Goal: Information Seeking & Learning: Learn about a topic

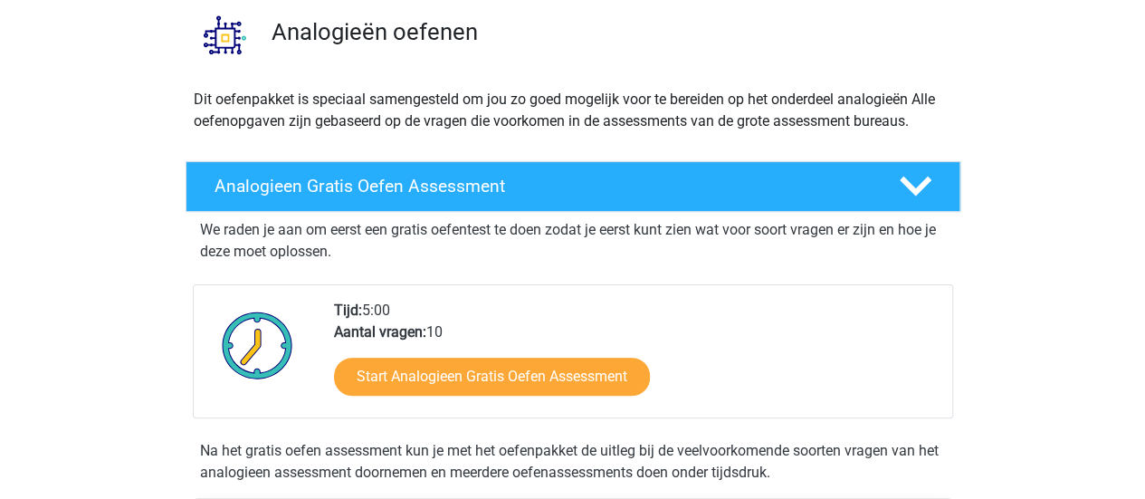
scroll to position [181, 0]
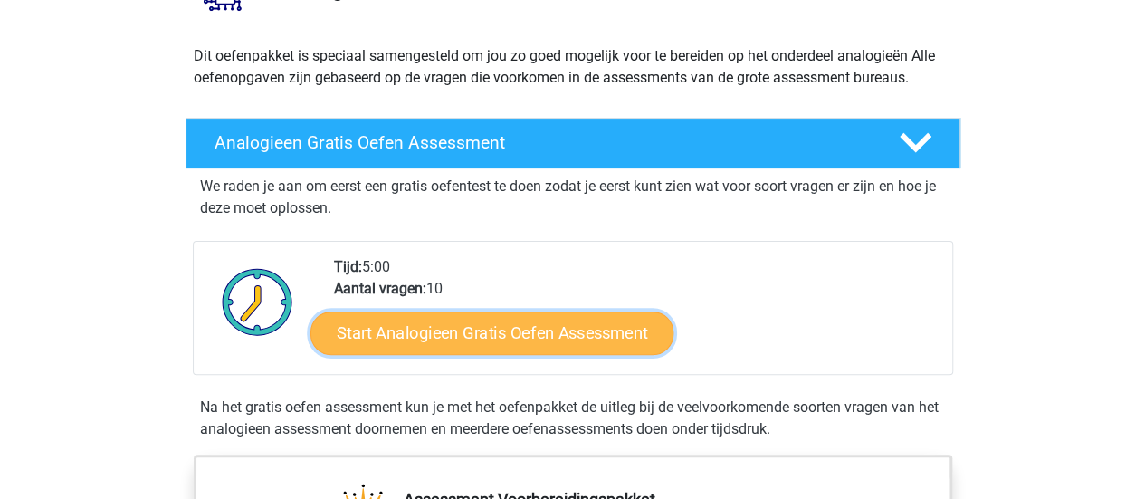
click at [500, 334] on link "Start Analogieen Gratis Oefen Assessment" at bounding box center [491, 331] width 363 height 43
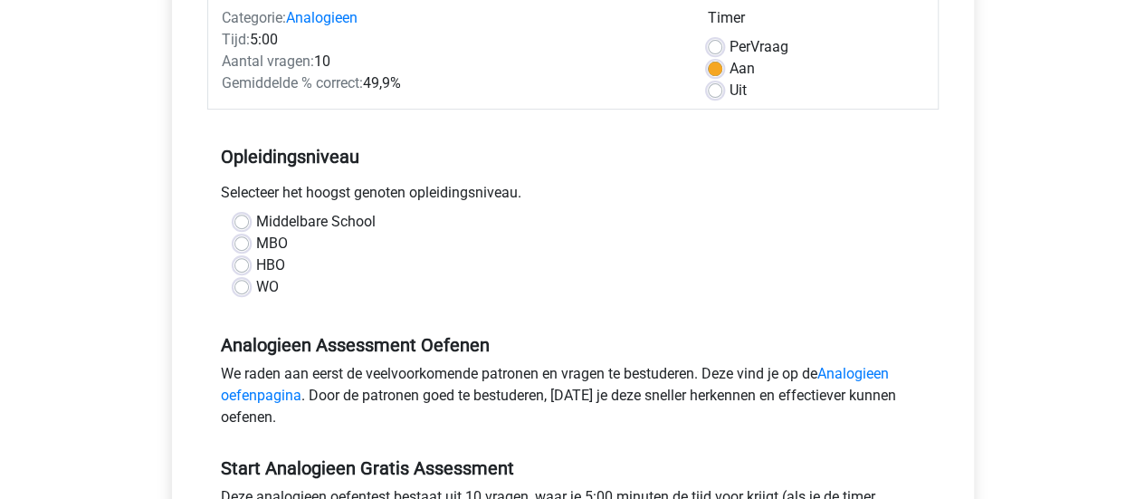
scroll to position [272, 0]
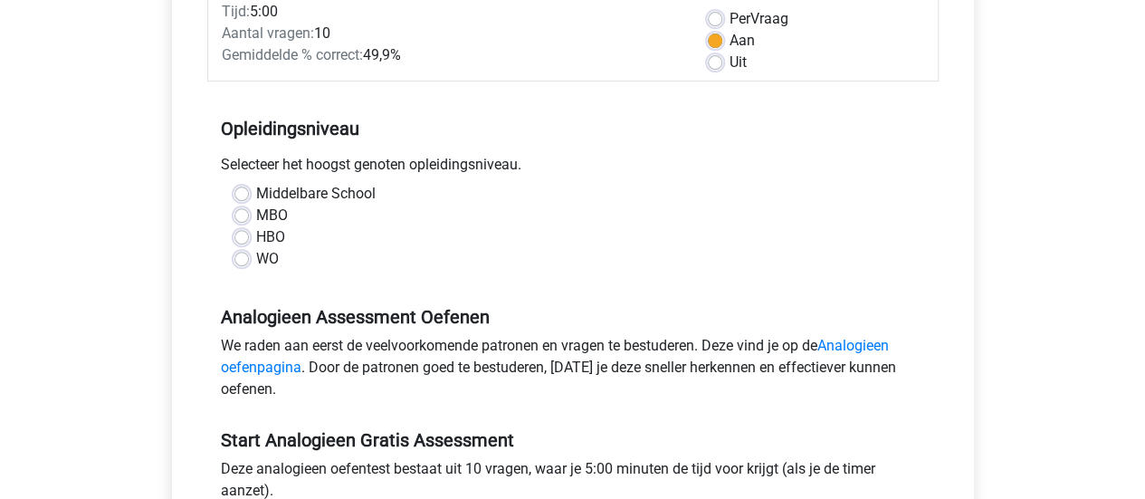
drag, startPoint x: 239, startPoint y: 215, endPoint x: 261, endPoint y: 229, distance: 25.6
click at [256, 220] on label "MBO" at bounding box center [272, 216] width 32 height 22
click at [239, 220] on input "MBO" at bounding box center [241, 214] width 14 height 18
radio input "true"
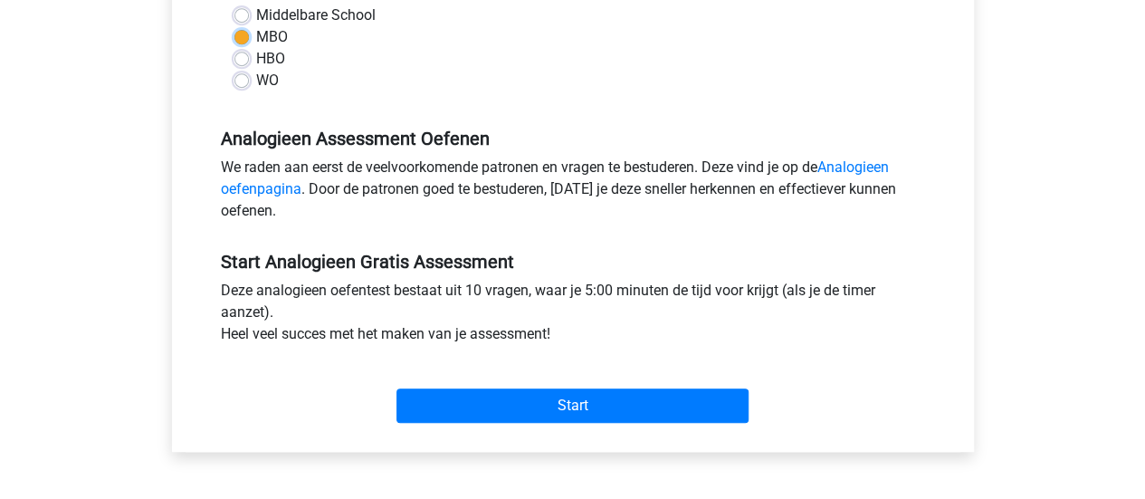
scroll to position [453, 0]
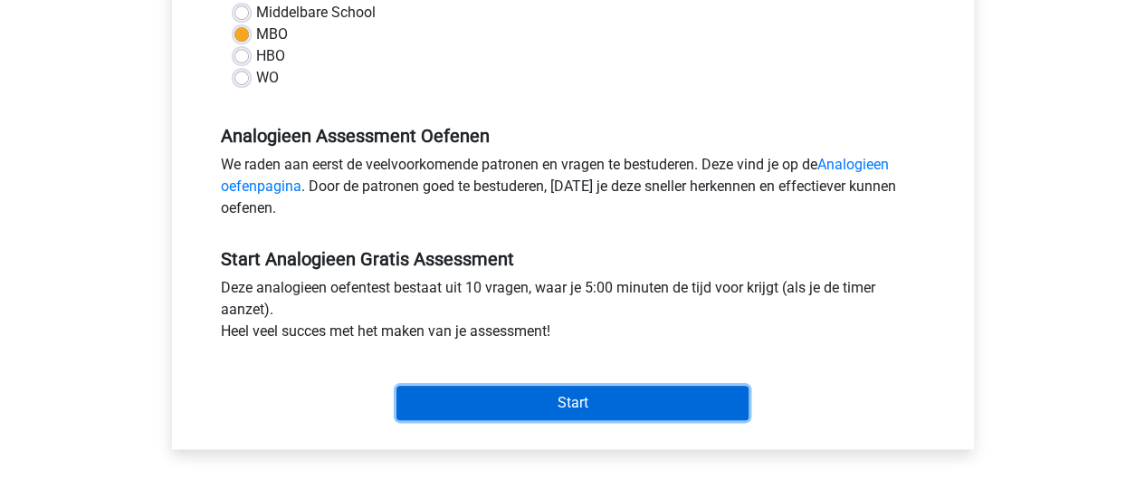
click at [569, 396] on input "Start" at bounding box center [572, 403] width 352 height 34
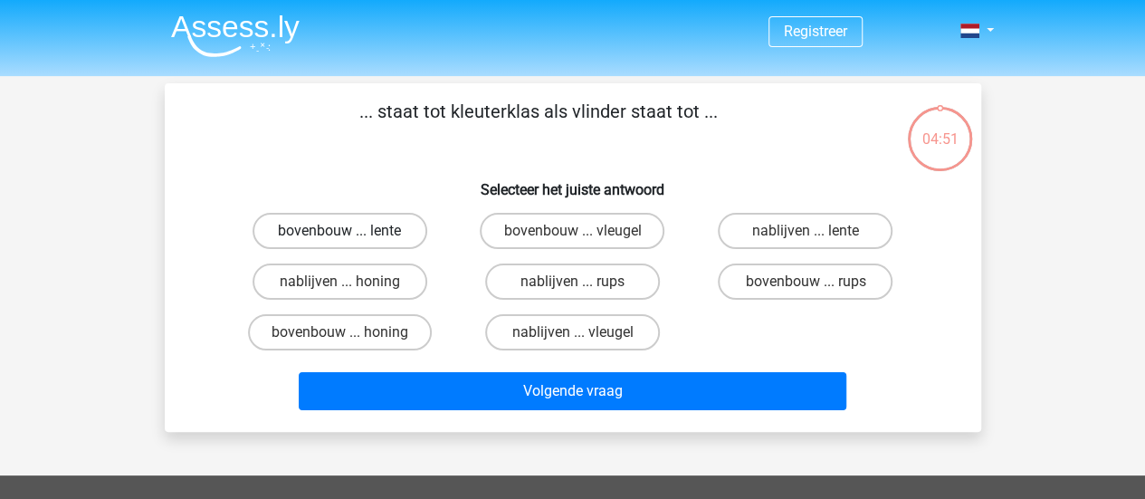
click at [382, 227] on label "bovenbouw ... lente" at bounding box center [340, 231] width 175 height 36
click at [351, 231] on input "bovenbouw ... lente" at bounding box center [345, 237] width 12 height 12
radio input "true"
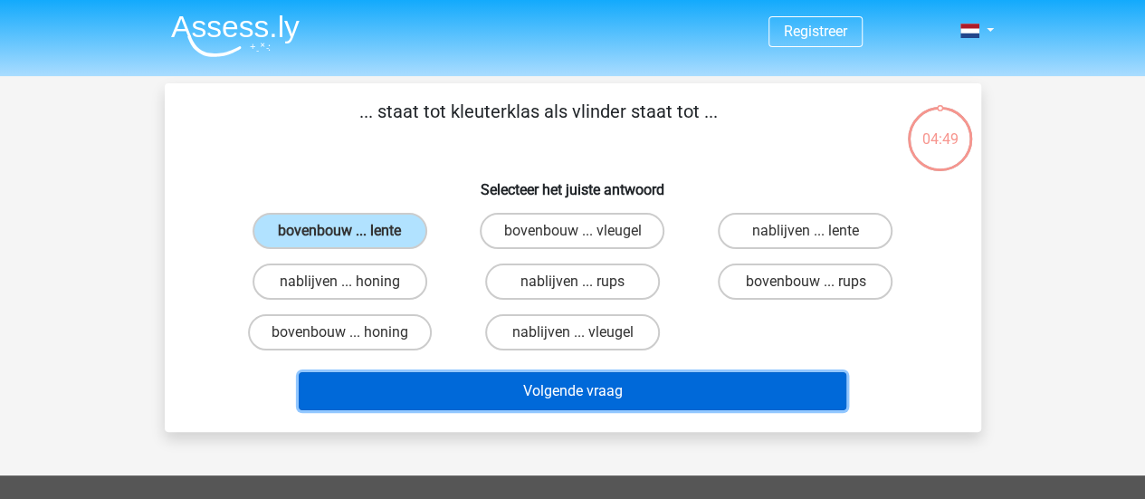
click at [586, 397] on button "Volgende vraag" at bounding box center [573, 391] width 548 height 38
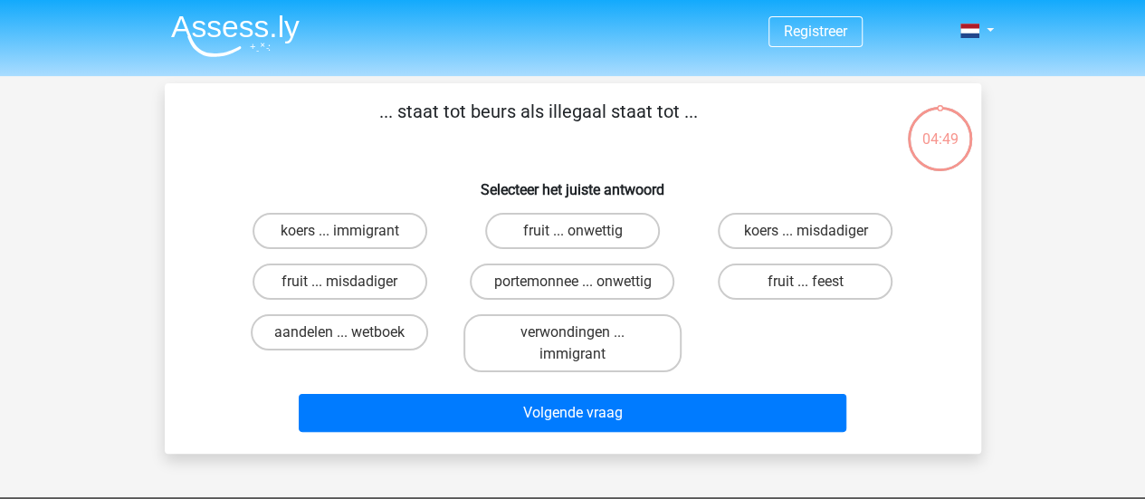
scroll to position [83, 0]
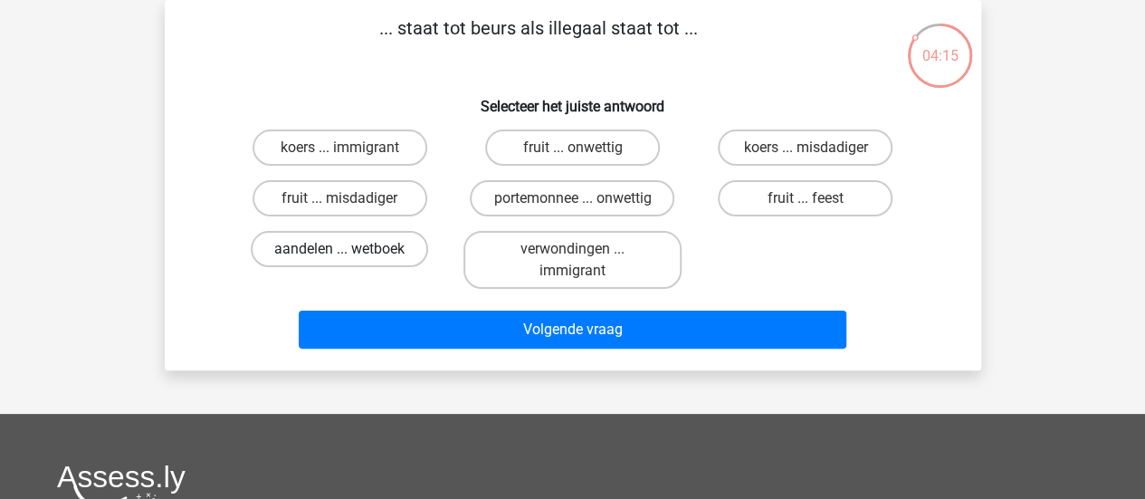
click at [344, 243] on label "aandelen ... wetboek" at bounding box center [339, 249] width 177 height 36
click at [344, 249] on input "aandelen ... wetboek" at bounding box center [345, 255] width 12 height 12
radio input "true"
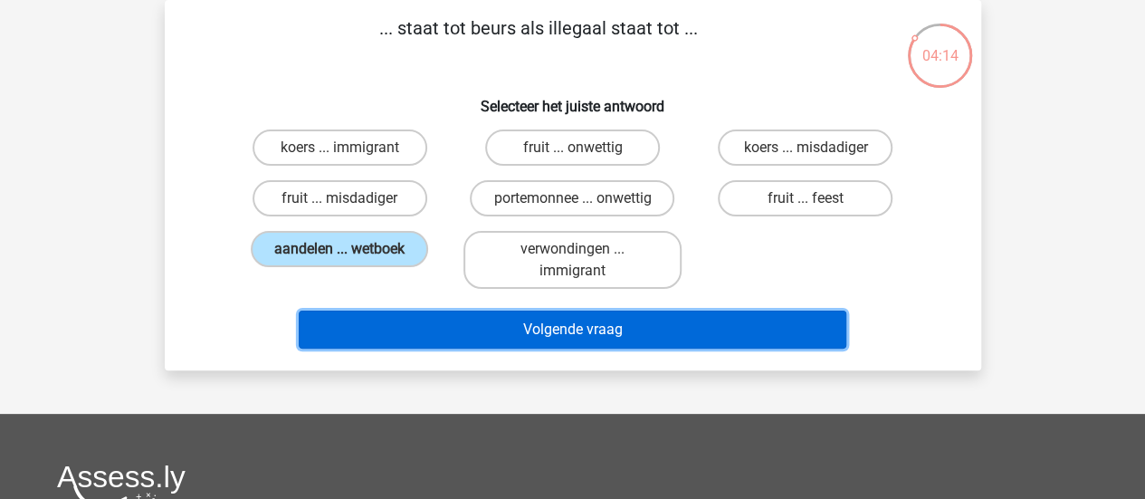
click at [583, 337] on button "Volgende vraag" at bounding box center [573, 329] width 548 height 38
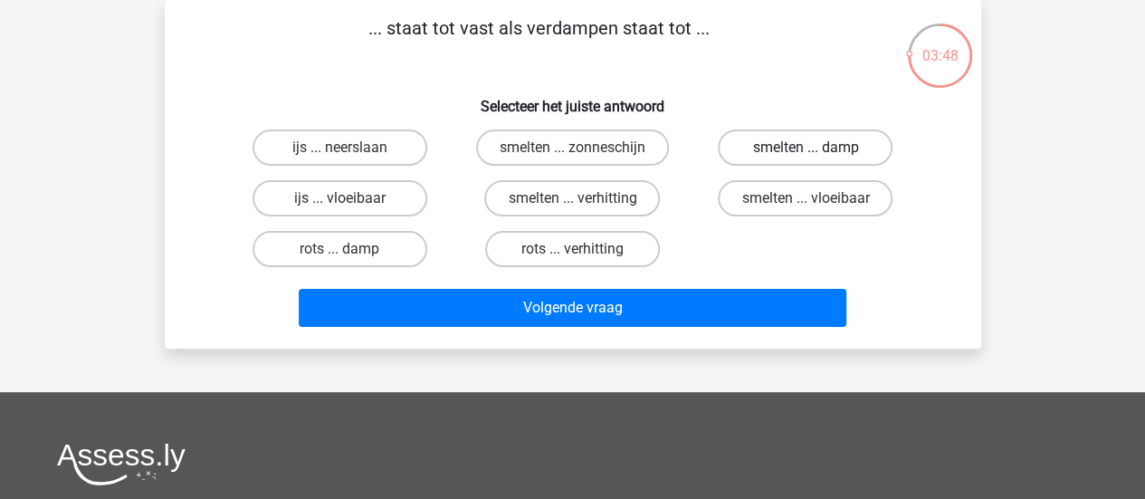
click at [848, 151] on label "smelten ... damp" at bounding box center [805, 147] width 175 height 36
click at [817, 151] on input "smelten ... damp" at bounding box center [812, 154] width 12 height 12
radio input "true"
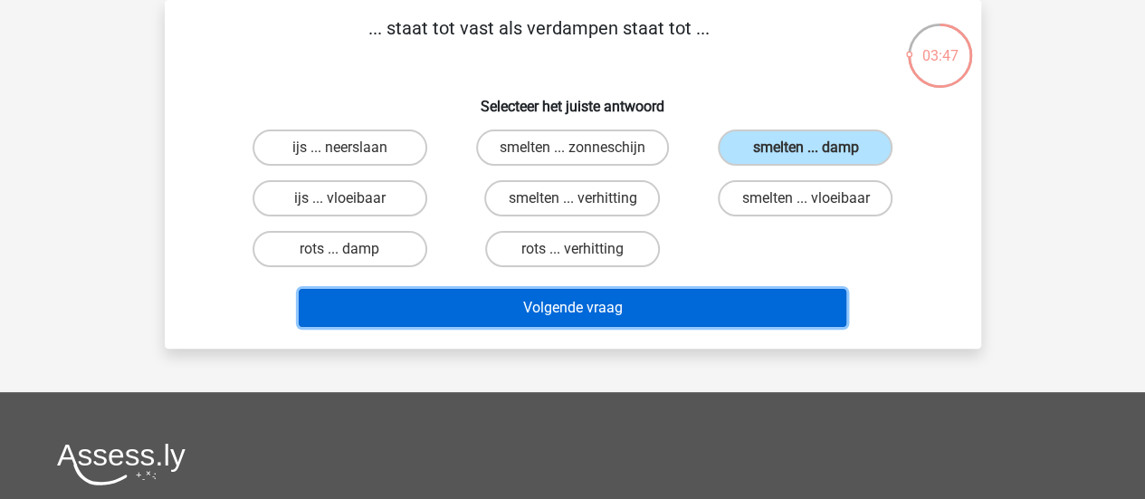
click at [666, 322] on button "Volgende vraag" at bounding box center [573, 308] width 548 height 38
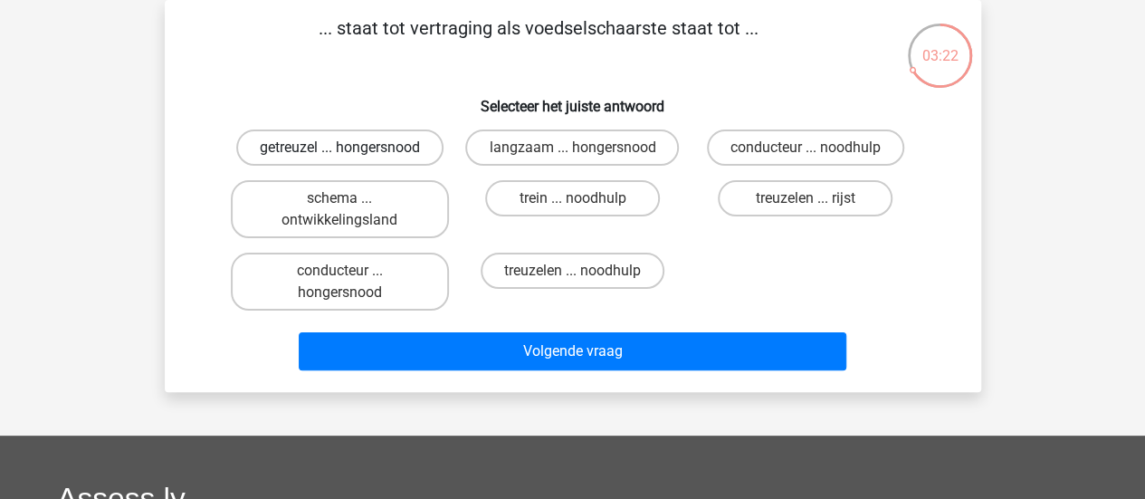
click at [362, 152] on label "getreuzel ... hongersnood" at bounding box center [339, 147] width 207 height 36
click at [351, 152] on input "getreuzel ... hongersnood" at bounding box center [345, 154] width 12 height 12
radio input "true"
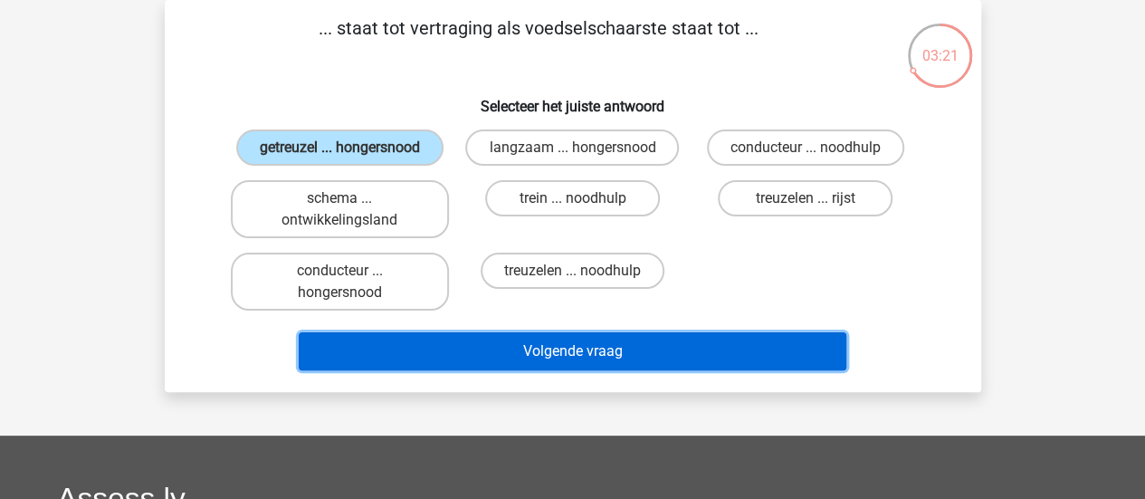
click at [545, 356] on button "Volgende vraag" at bounding box center [573, 351] width 548 height 38
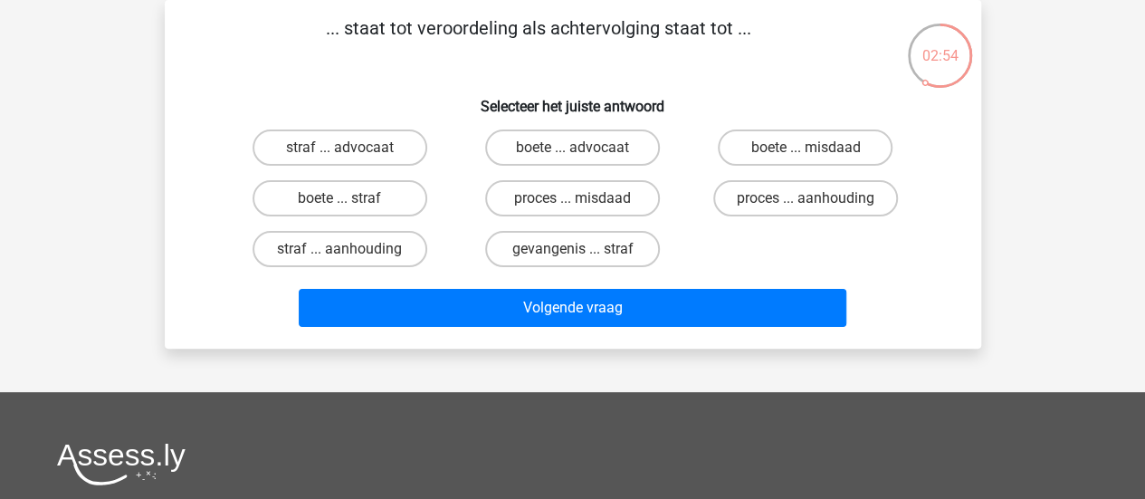
click at [583, 199] on input "proces ... misdaad" at bounding box center [578, 204] width 12 height 12
radio input "true"
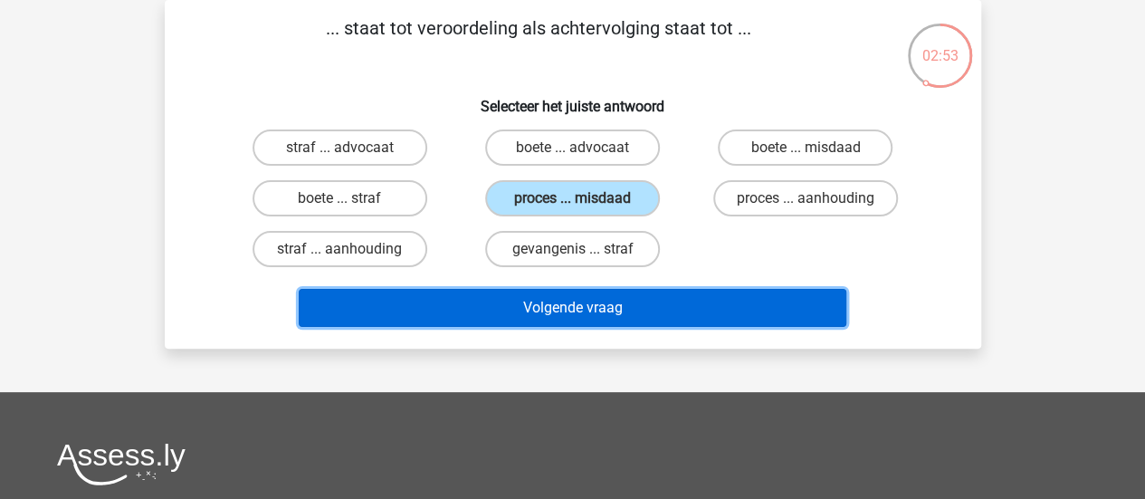
click at [597, 309] on button "Volgende vraag" at bounding box center [573, 308] width 548 height 38
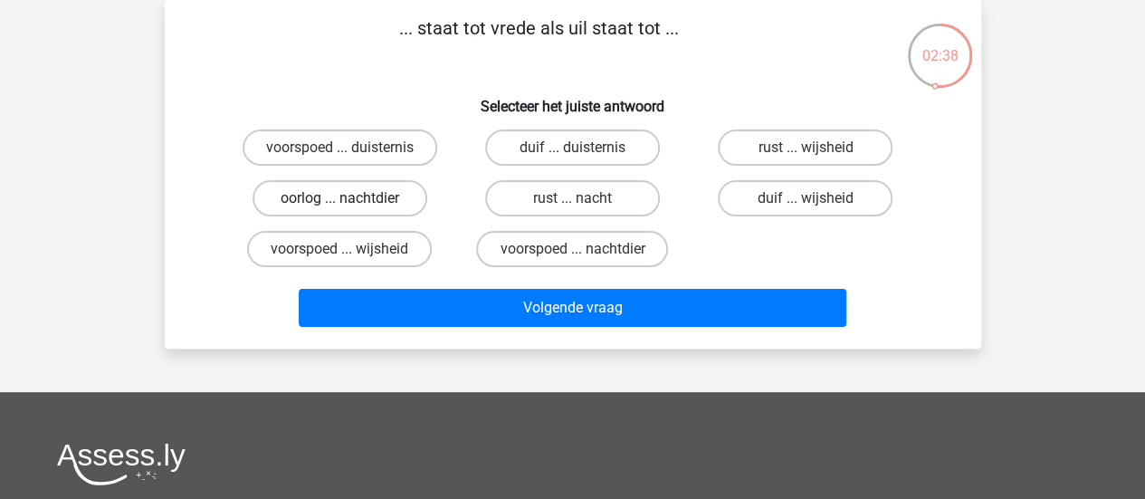
click at [351, 198] on label "oorlog ... nachtdier" at bounding box center [340, 198] width 175 height 36
click at [351, 198] on input "oorlog ... nachtdier" at bounding box center [345, 204] width 12 height 12
radio input "true"
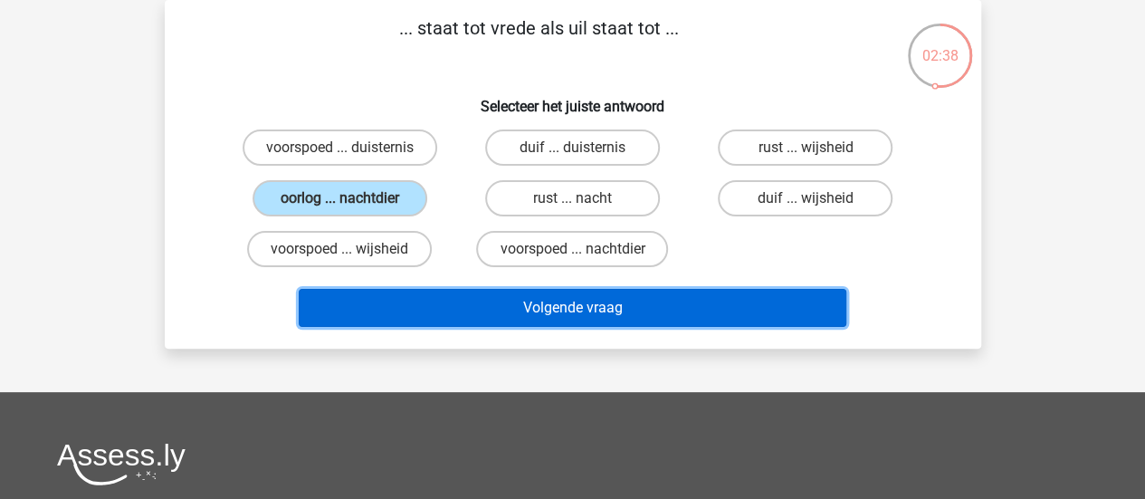
click at [543, 308] on button "Volgende vraag" at bounding box center [573, 308] width 548 height 38
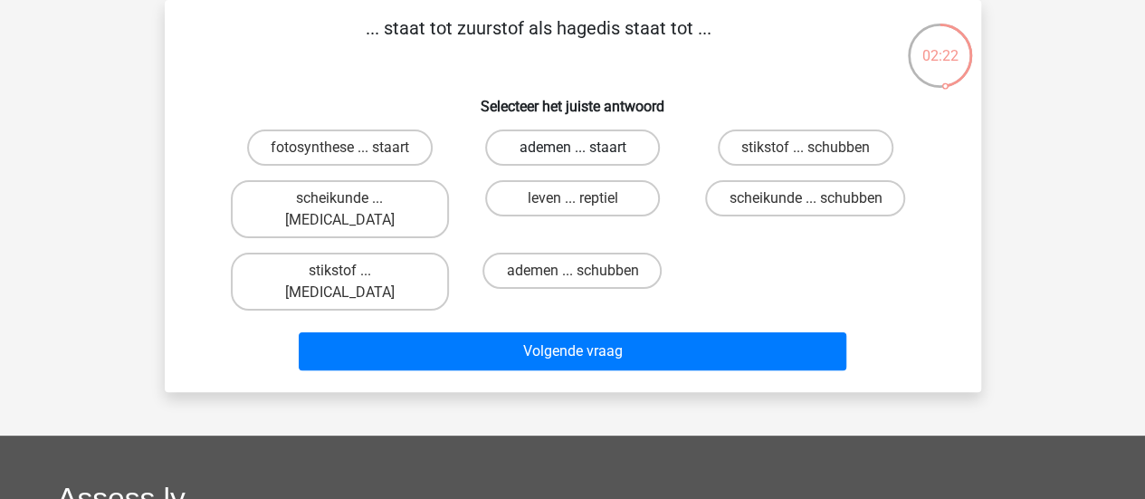
click at [588, 144] on label "ademen ... staart" at bounding box center [572, 147] width 175 height 36
click at [584, 148] on input "ademen ... staart" at bounding box center [578, 154] width 12 height 12
radio input "true"
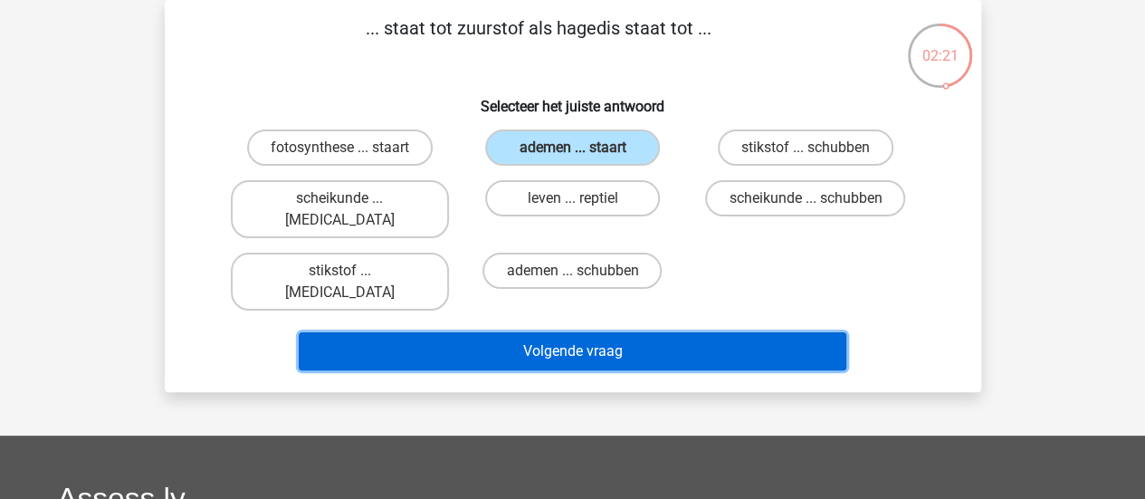
click at [606, 332] on button "Volgende vraag" at bounding box center [573, 351] width 548 height 38
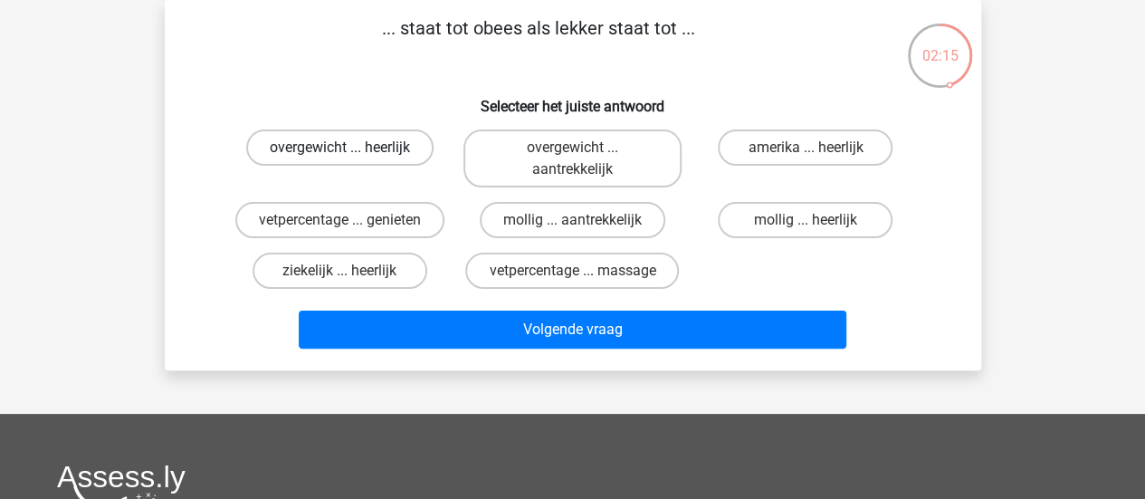
click at [328, 150] on label "overgewicht ... heerlijk" at bounding box center [339, 147] width 187 height 36
click at [339, 150] on input "overgewicht ... heerlijk" at bounding box center [345, 154] width 12 height 12
radio input "true"
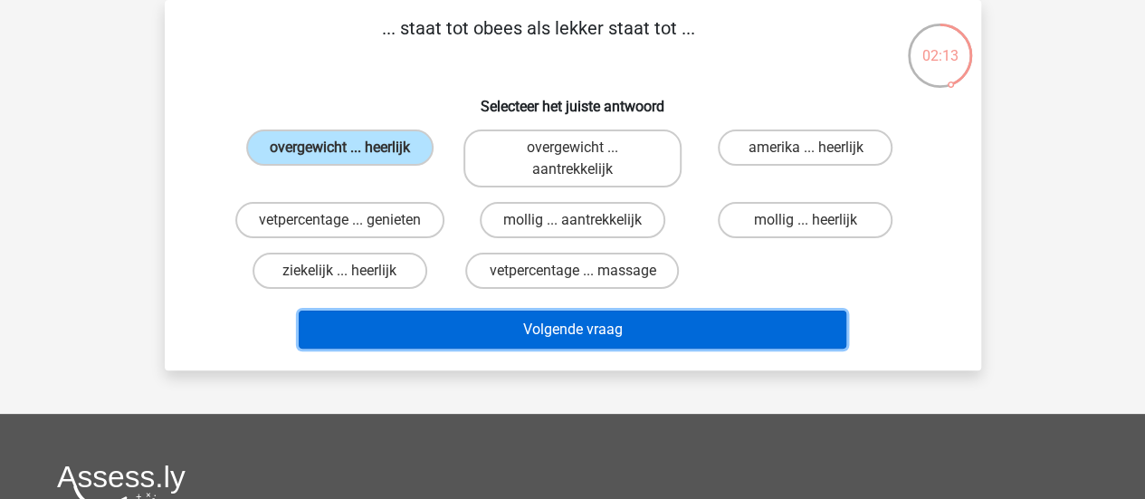
click at [579, 338] on button "Volgende vraag" at bounding box center [573, 329] width 548 height 38
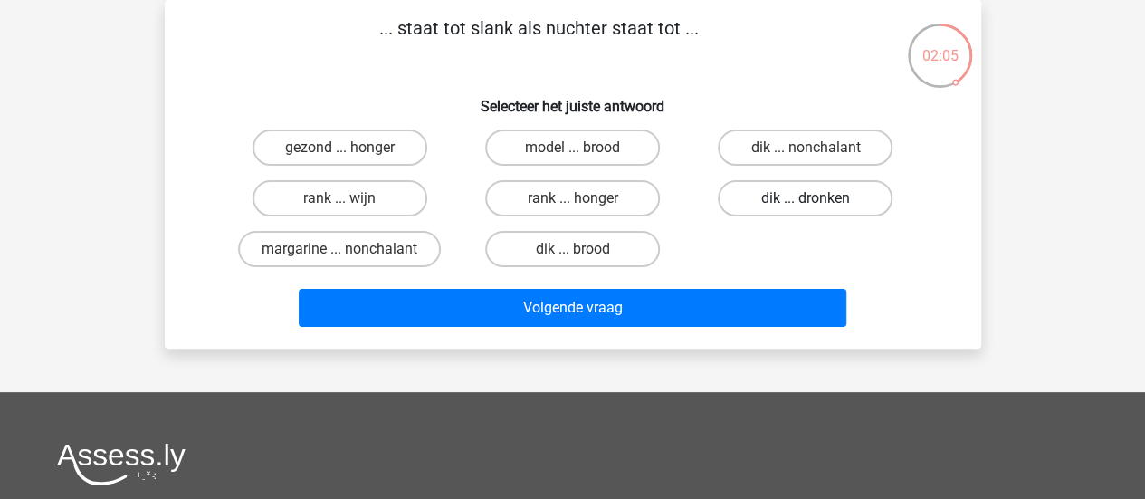
click at [822, 198] on label "dik ... dronken" at bounding box center [805, 198] width 175 height 36
click at [817, 198] on input "dik ... dronken" at bounding box center [812, 204] width 12 height 12
radio input "true"
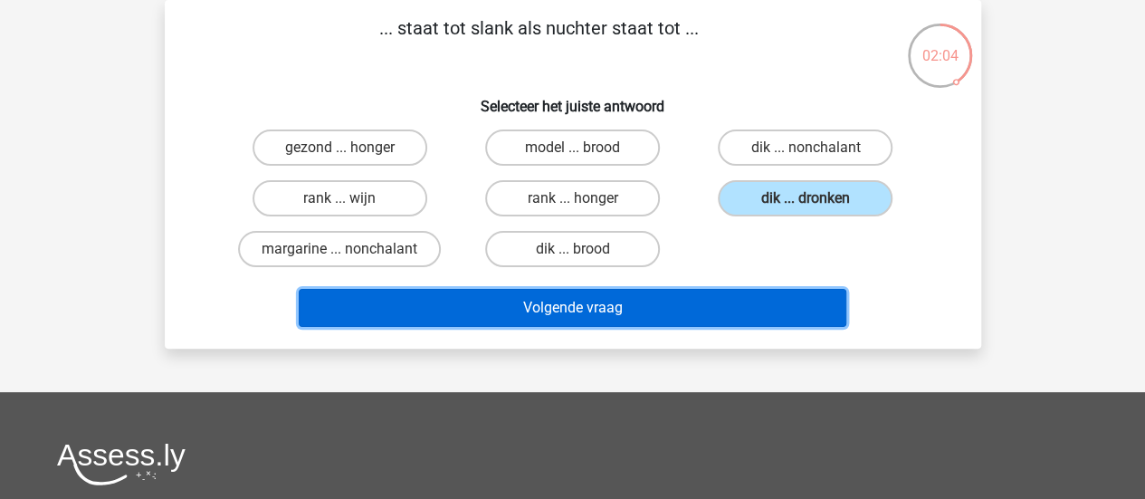
click at [645, 301] on button "Volgende vraag" at bounding box center [573, 308] width 548 height 38
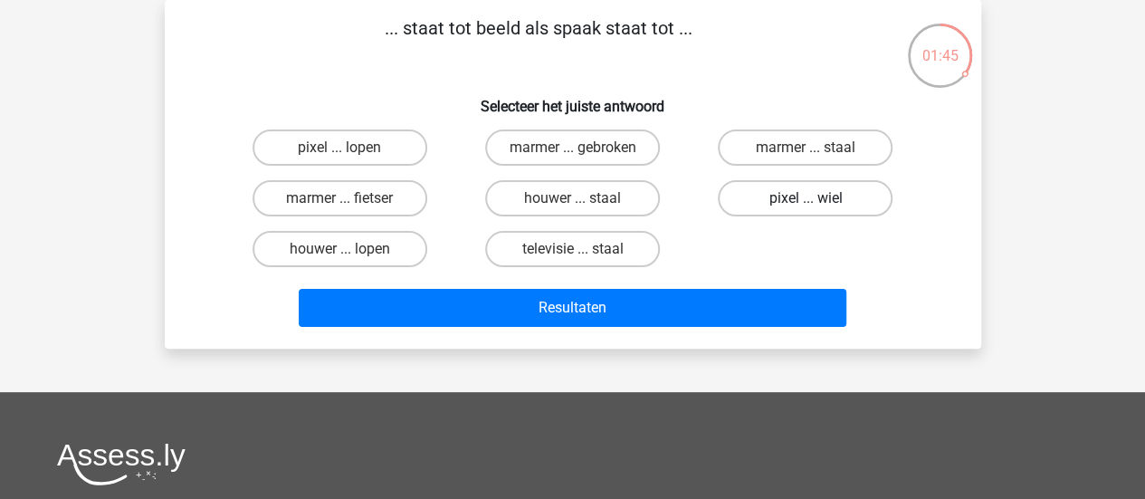
click at [826, 198] on label "pixel ... wiel" at bounding box center [805, 198] width 175 height 36
click at [817, 198] on input "pixel ... wiel" at bounding box center [812, 204] width 12 height 12
radio input "true"
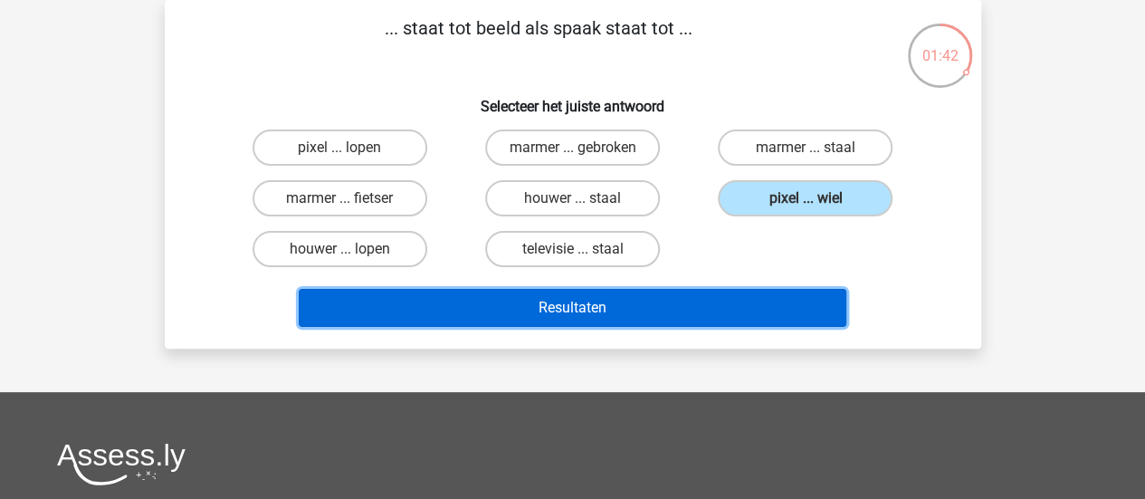
click at [618, 310] on button "Resultaten" at bounding box center [573, 308] width 548 height 38
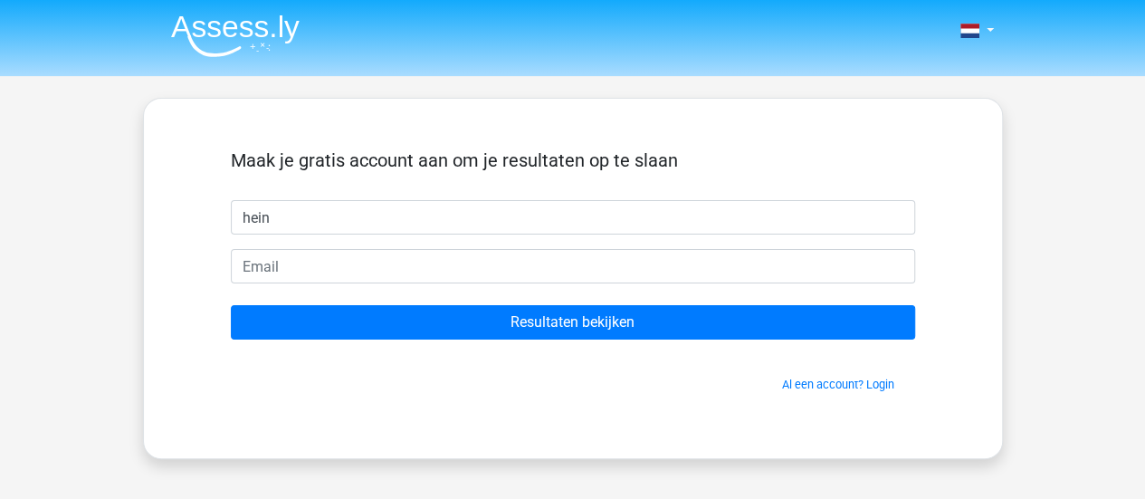
type input "hein"
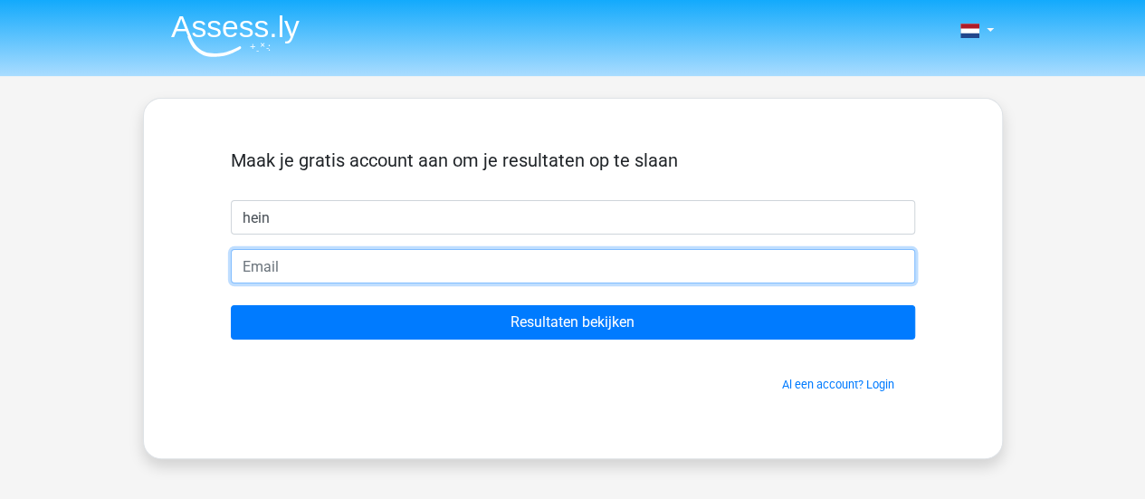
click at [332, 272] on input "email" at bounding box center [573, 266] width 684 height 34
type input "[EMAIL_ADDRESS][DOMAIN_NAME]"
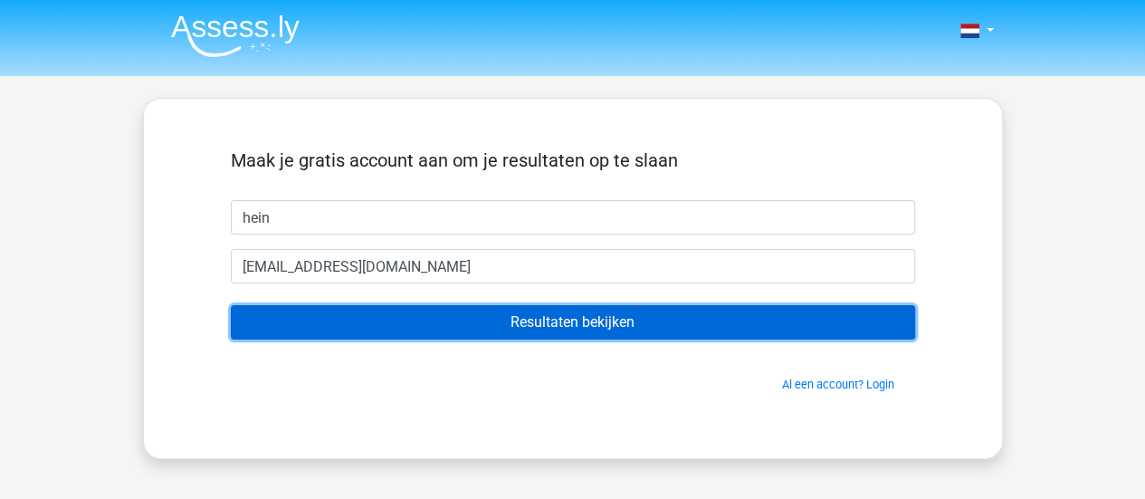
click at [580, 323] on input "Resultaten bekijken" at bounding box center [573, 322] width 684 height 34
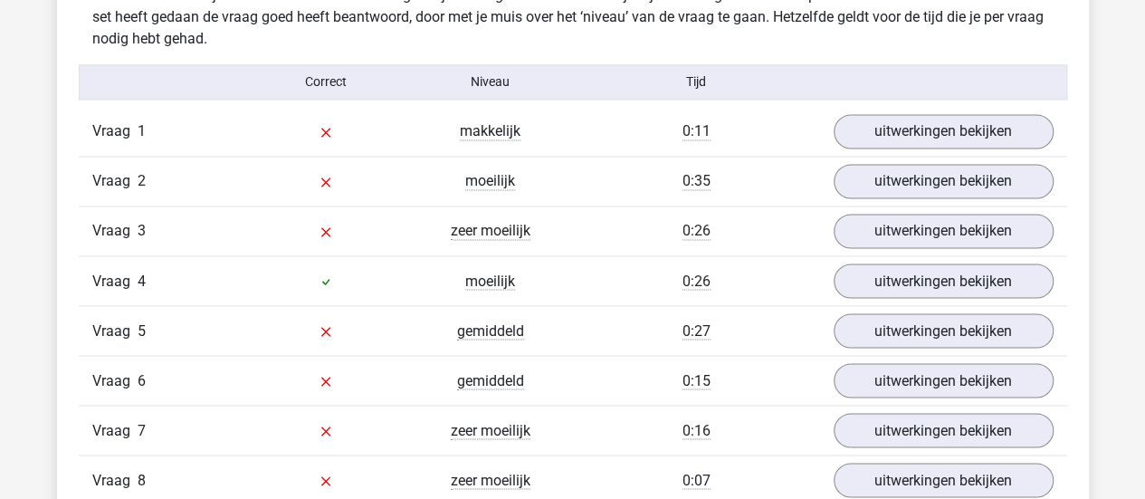
scroll to position [1448, 0]
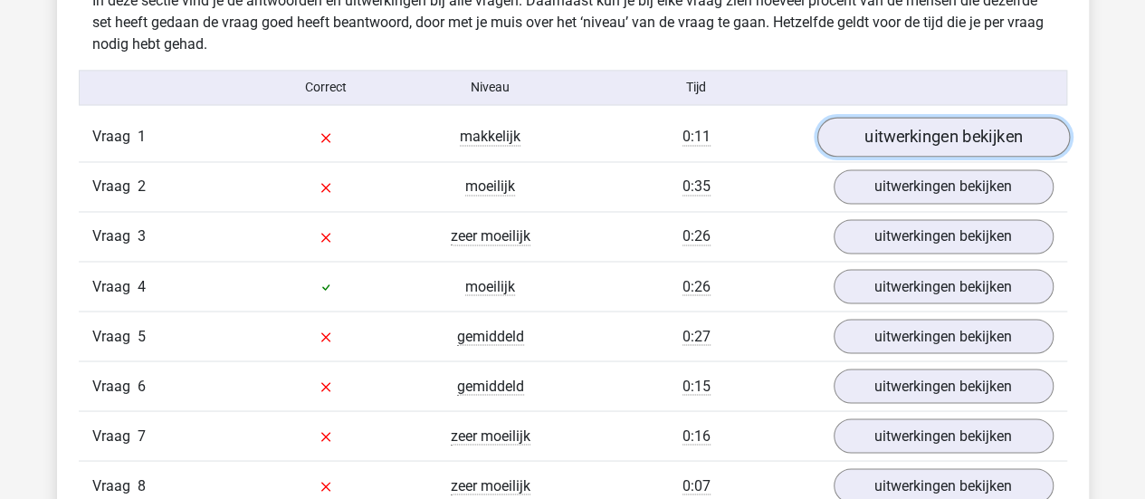
click at [969, 140] on link "uitwerkingen bekijken" at bounding box center [942, 137] width 253 height 40
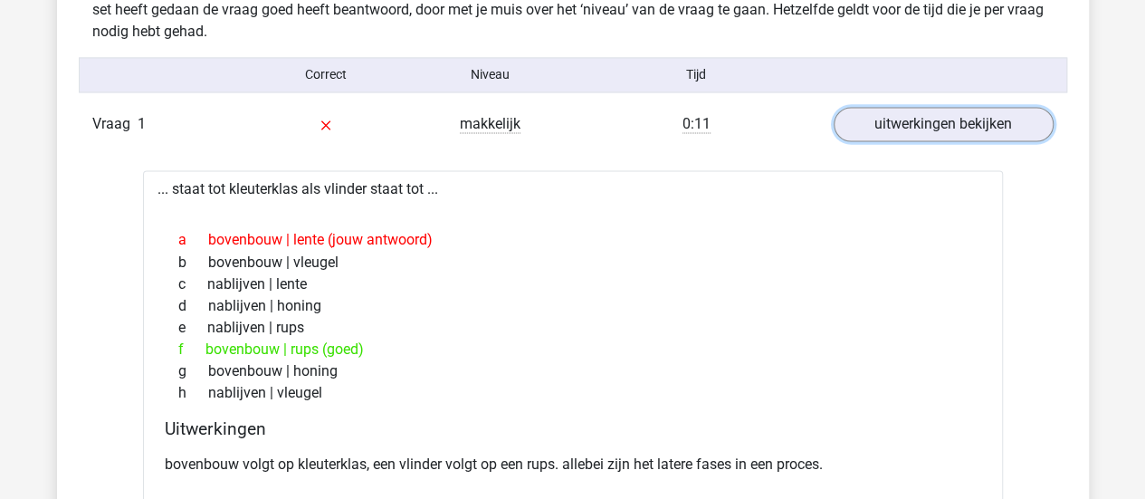
scroll to position [1539, 0]
